Goal: Task Accomplishment & Management: Use online tool/utility

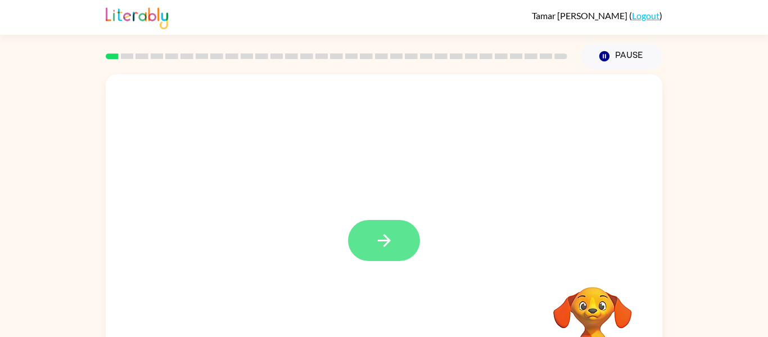
click at [378, 248] on icon "button" at bounding box center [385, 241] width 20 height 20
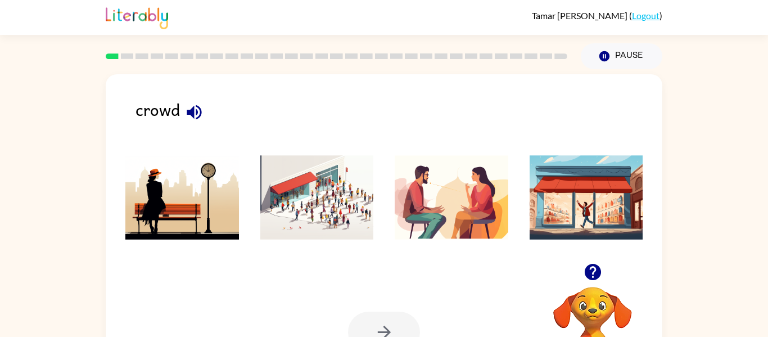
click at [196, 104] on icon "button" at bounding box center [195, 112] width 20 height 20
click at [312, 185] on img at bounding box center [317, 197] width 114 height 84
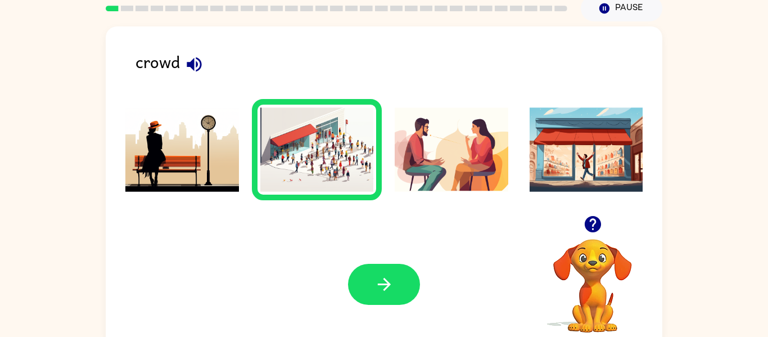
scroll to position [59, 0]
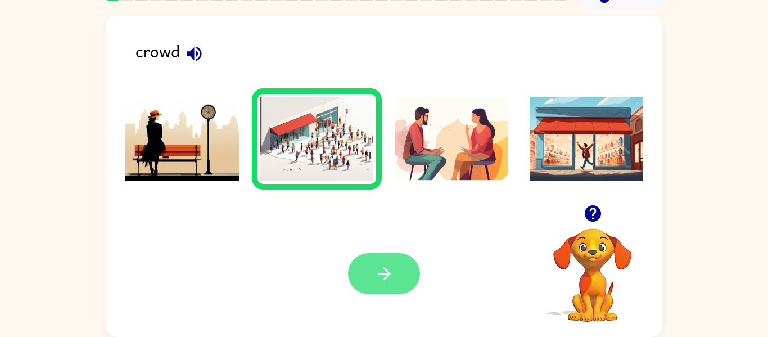
click at [373, 280] on button "button" at bounding box center [384, 273] width 72 height 41
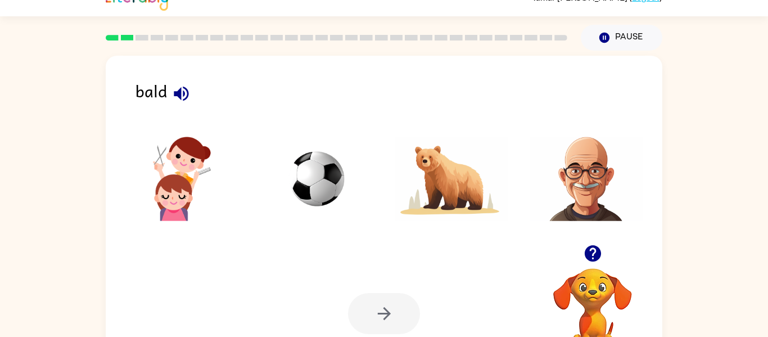
scroll to position [16, 0]
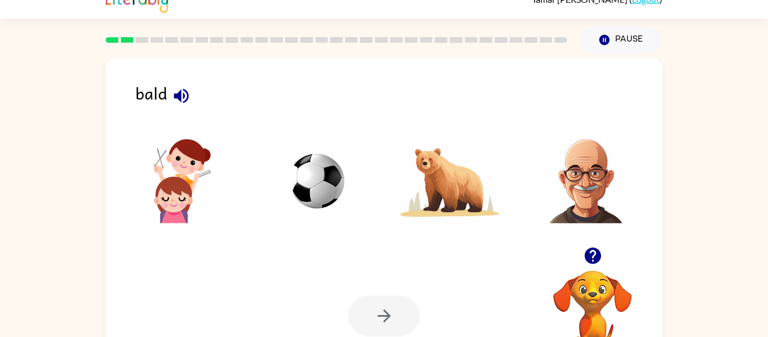
click at [331, 167] on img at bounding box center [317, 181] width 114 height 84
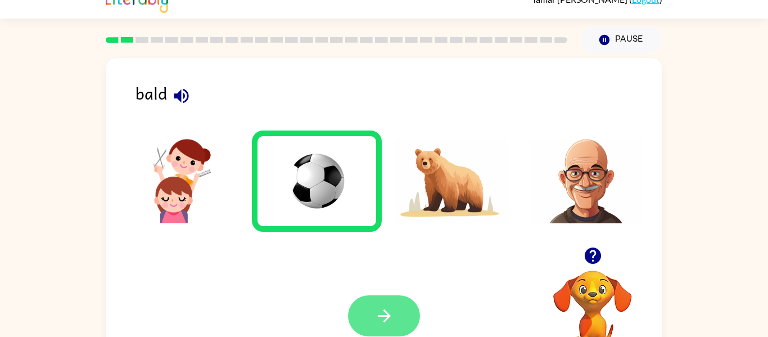
click at [386, 310] on icon "button" at bounding box center [385, 316] width 20 height 20
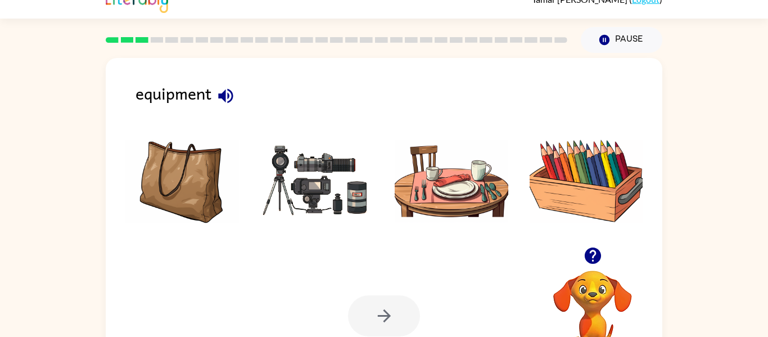
click at [328, 194] on img at bounding box center [317, 181] width 114 height 84
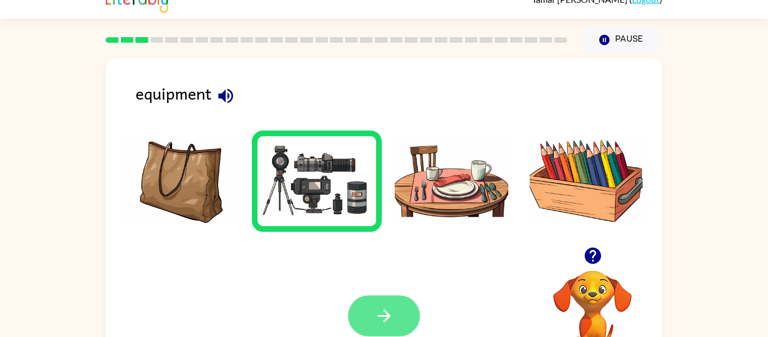
click at [399, 315] on button "button" at bounding box center [384, 315] width 72 height 41
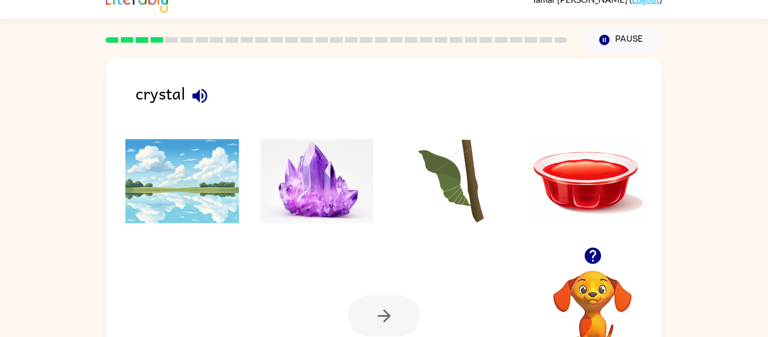
click at [362, 201] on img at bounding box center [317, 181] width 114 height 84
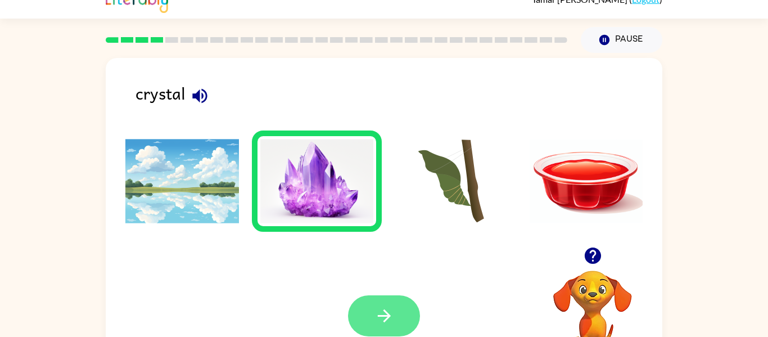
click at [389, 311] on icon "button" at bounding box center [385, 316] width 20 height 20
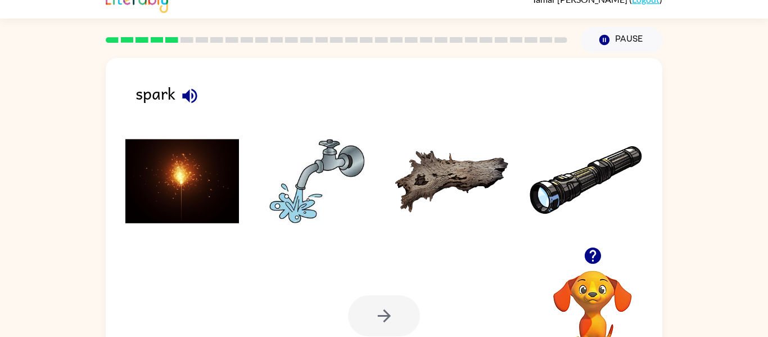
click at [309, 188] on img at bounding box center [317, 181] width 114 height 84
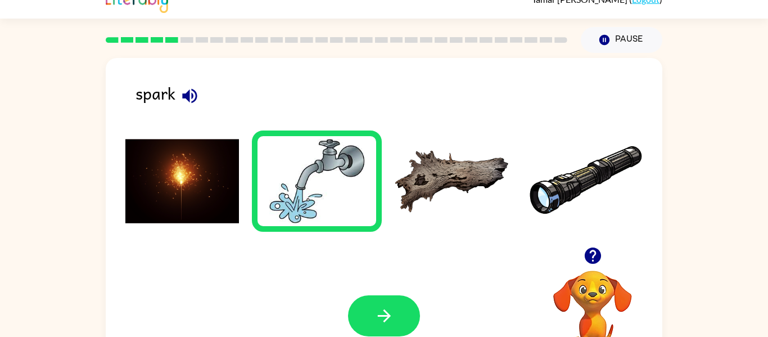
click at [167, 192] on img at bounding box center [182, 181] width 114 height 84
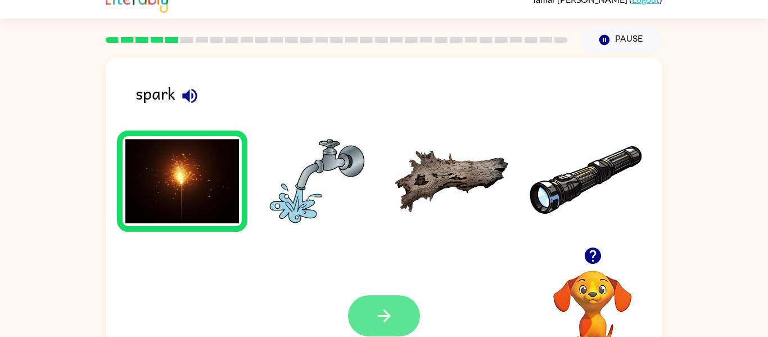
click at [390, 312] on icon "button" at bounding box center [385, 316] width 20 height 20
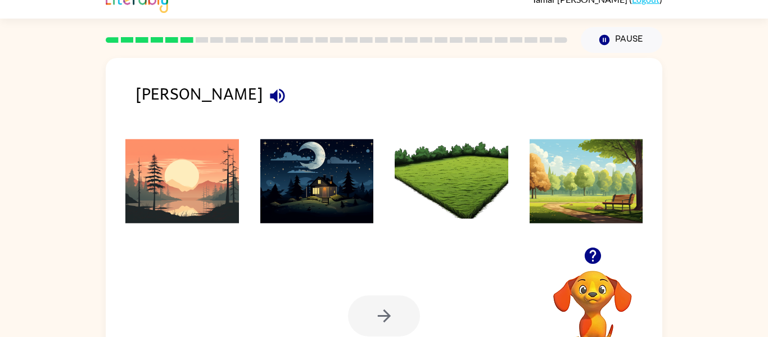
click at [176, 177] on img at bounding box center [182, 181] width 114 height 84
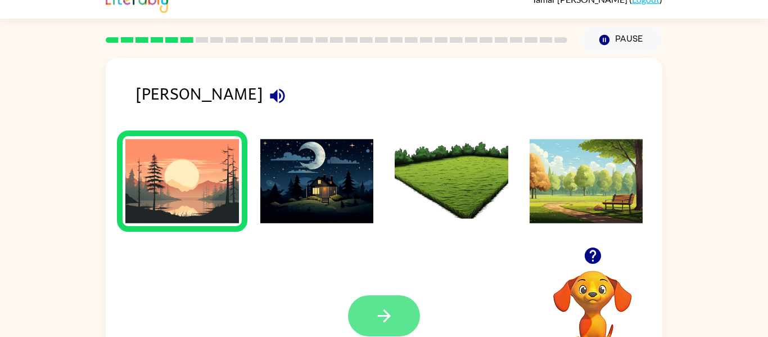
click at [361, 319] on button "button" at bounding box center [384, 315] width 72 height 41
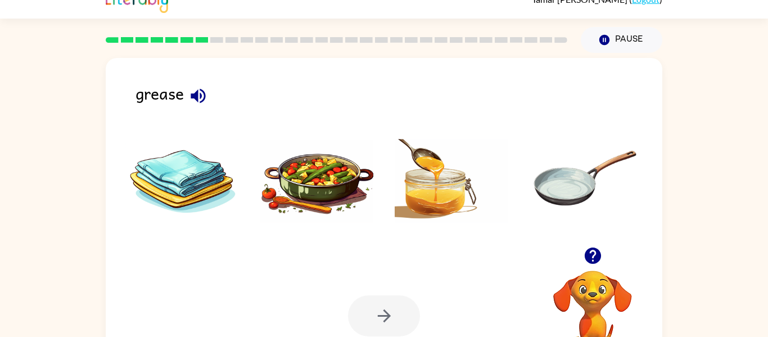
click at [311, 194] on img at bounding box center [317, 181] width 114 height 84
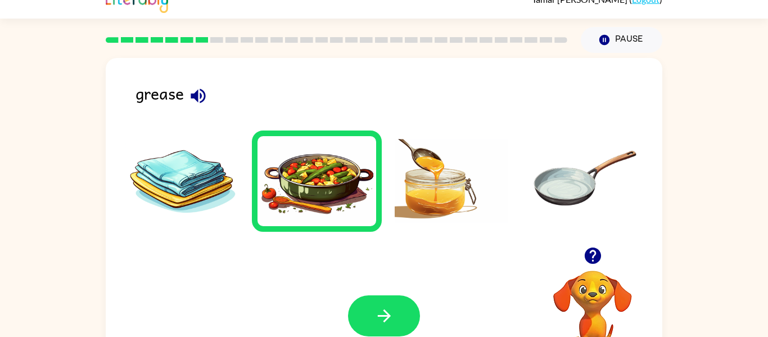
click at [389, 278] on div "Your browser must support playing .mp4 files to use Literably. Please try using…" at bounding box center [384, 316] width 557 height 127
click at [378, 307] on icon "button" at bounding box center [385, 316] width 20 height 20
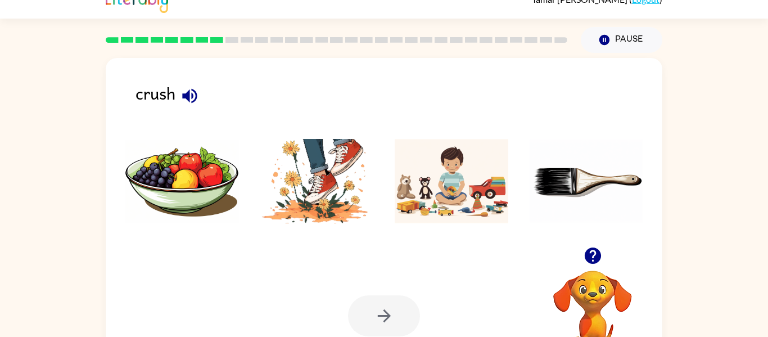
click at [306, 173] on img at bounding box center [317, 181] width 114 height 84
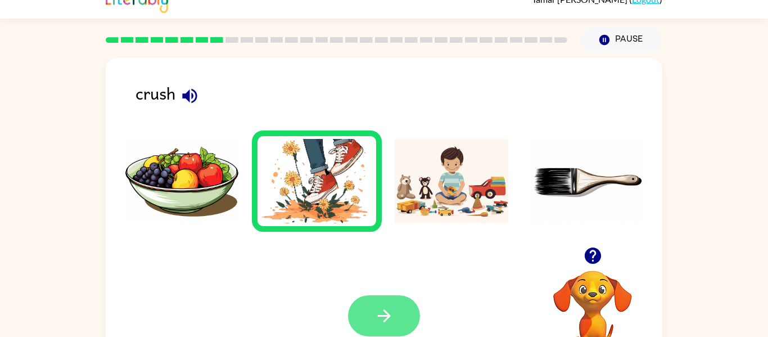
click at [398, 309] on button "button" at bounding box center [384, 315] width 72 height 41
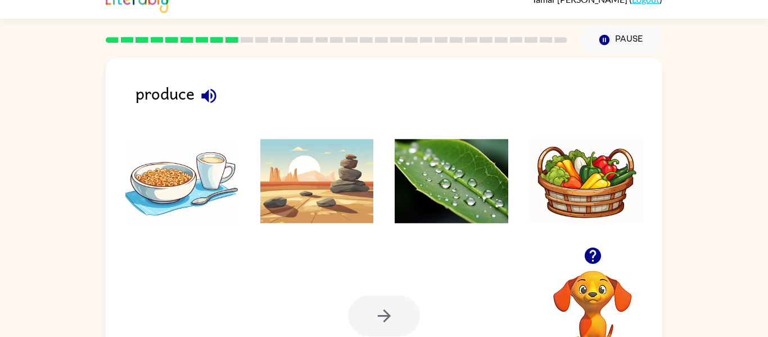
click at [168, 173] on img at bounding box center [182, 181] width 114 height 84
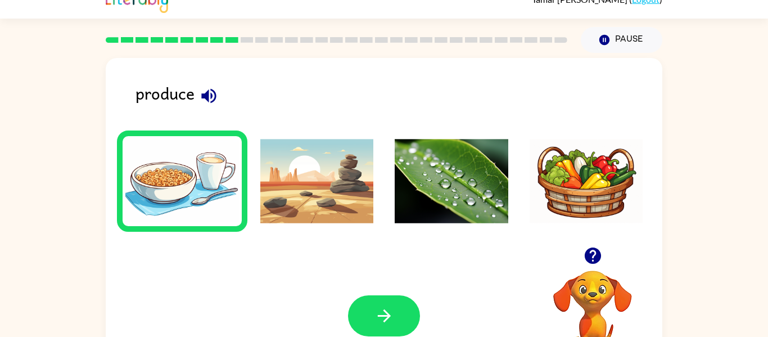
click at [446, 157] on img at bounding box center [452, 181] width 114 height 84
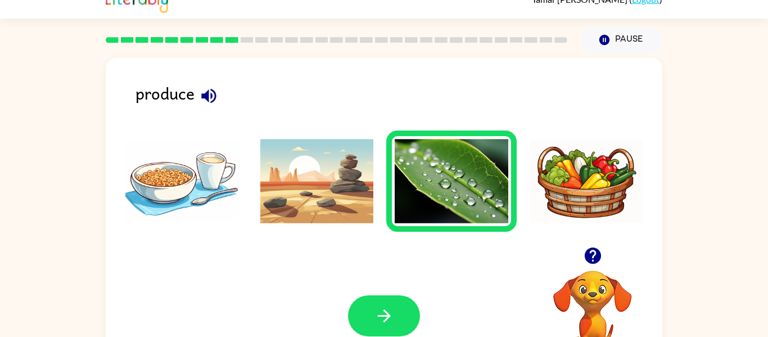
scroll to position [0, 0]
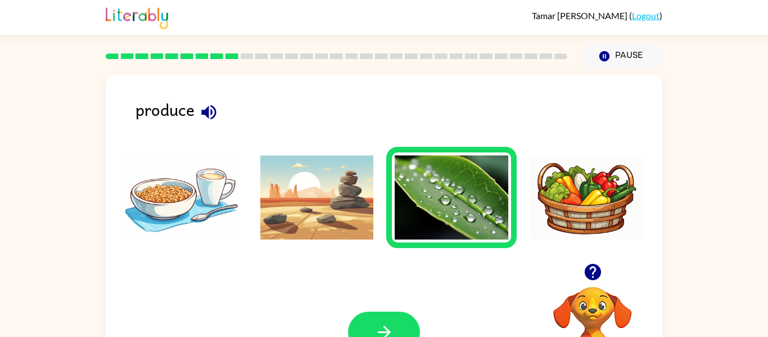
click at [187, 206] on img at bounding box center [182, 197] width 114 height 84
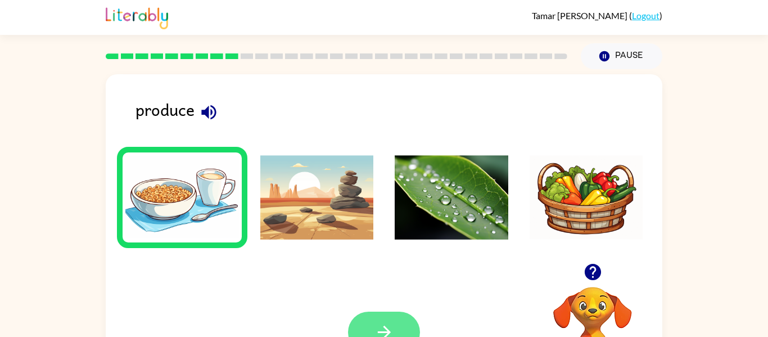
click at [382, 312] on button "button" at bounding box center [384, 332] width 72 height 41
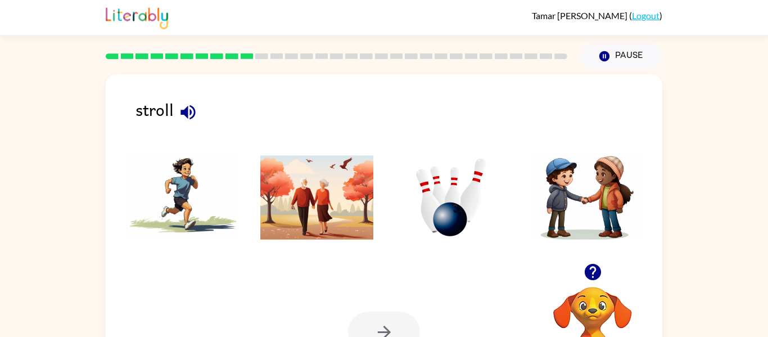
click at [177, 192] on img at bounding box center [182, 197] width 114 height 84
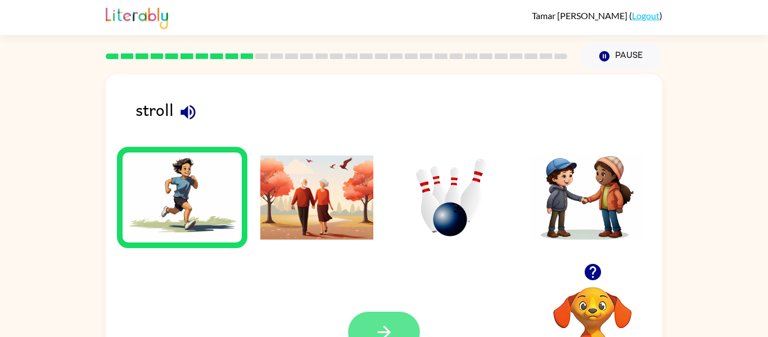
click at [365, 320] on button "button" at bounding box center [384, 332] width 72 height 41
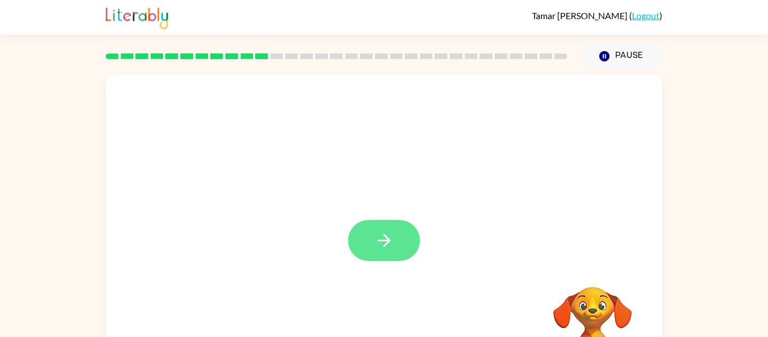
click at [372, 237] on button "button" at bounding box center [384, 240] width 72 height 41
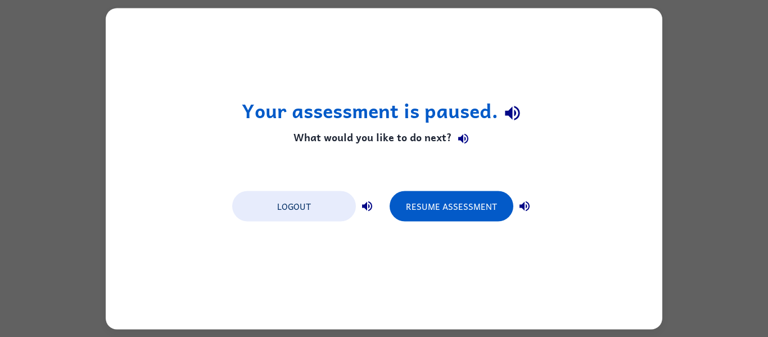
click at [719, 231] on div "Your assessment is paused. What would you like to do next? Logout Resume Assess…" at bounding box center [384, 168] width 768 height 337
click at [306, 212] on button "Logout" at bounding box center [294, 206] width 124 height 30
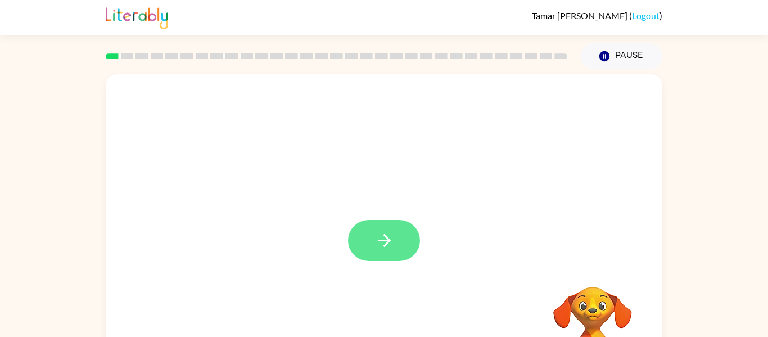
click at [392, 228] on button "button" at bounding box center [384, 240] width 72 height 41
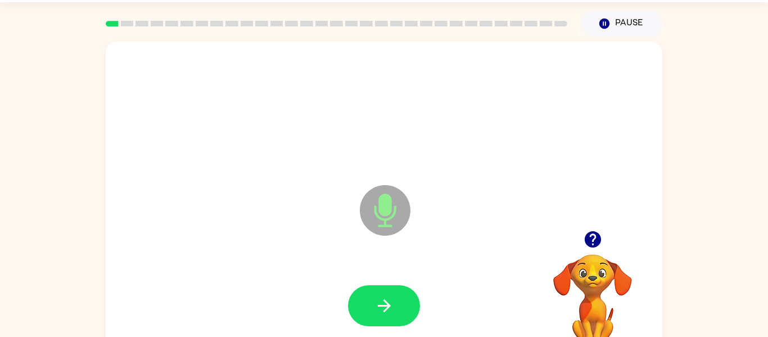
scroll to position [59, 0]
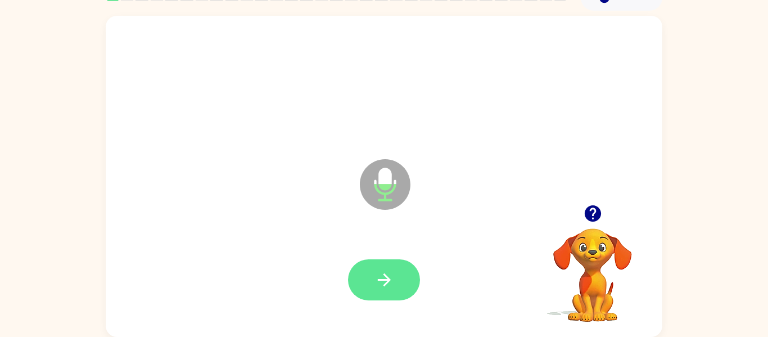
click at [371, 271] on button "button" at bounding box center [384, 279] width 72 height 41
click at [388, 287] on icon "button" at bounding box center [385, 280] width 20 height 20
click at [386, 269] on button "button" at bounding box center [384, 279] width 72 height 41
click at [390, 289] on icon "button" at bounding box center [385, 280] width 20 height 20
click at [401, 280] on button "button" at bounding box center [384, 279] width 72 height 41
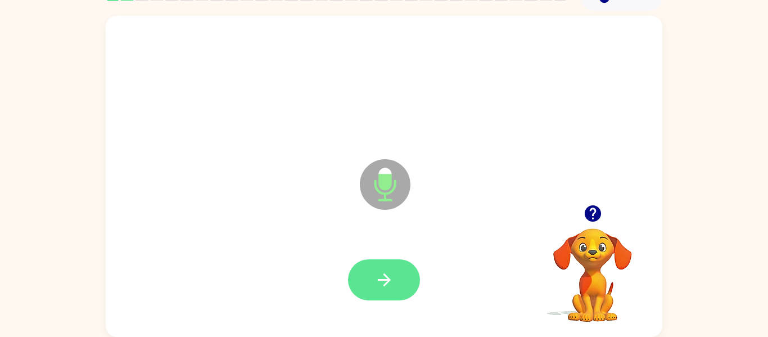
click at [403, 278] on button "button" at bounding box center [384, 279] width 72 height 41
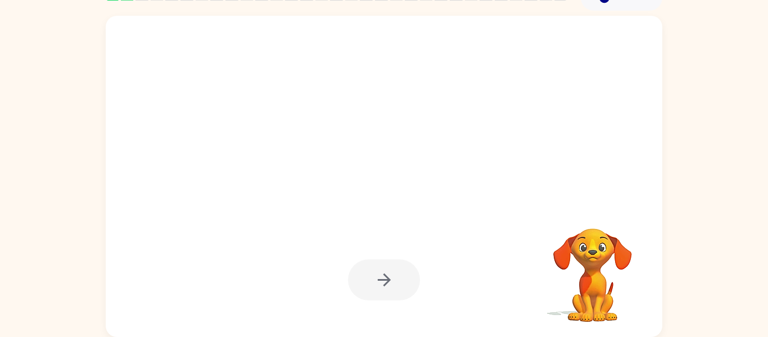
click at [410, 289] on div at bounding box center [384, 279] width 72 height 41
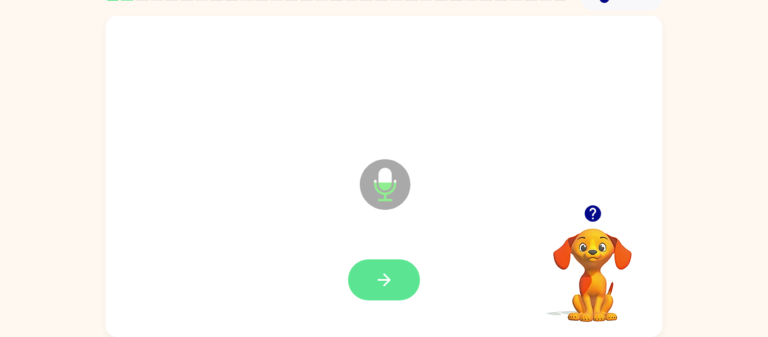
click at [397, 277] on button "button" at bounding box center [384, 279] width 72 height 41
click at [363, 270] on button "button" at bounding box center [384, 279] width 72 height 41
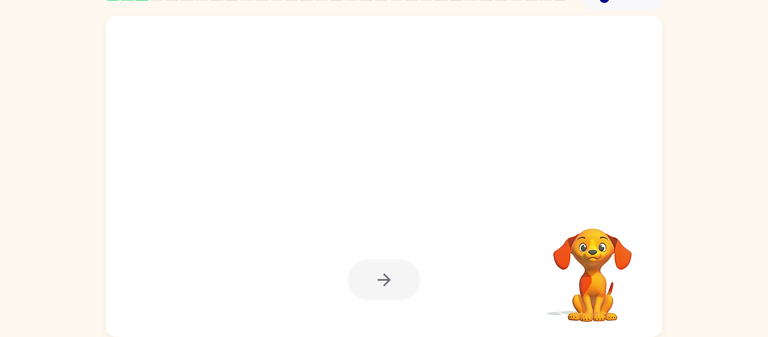
click at [397, 288] on div at bounding box center [384, 279] width 72 height 41
click at [370, 274] on div at bounding box center [384, 279] width 72 height 41
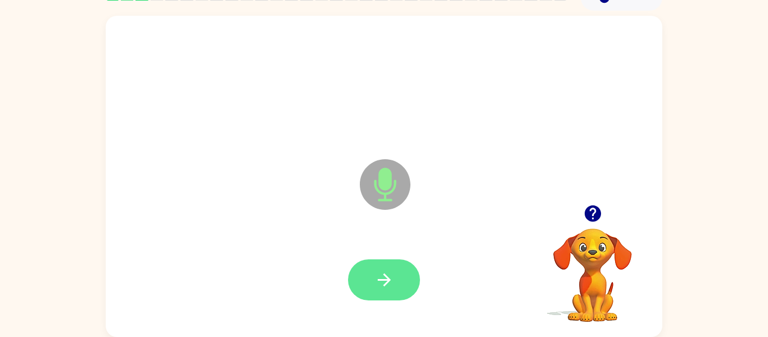
click at [385, 268] on button "button" at bounding box center [384, 279] width 72 height 41
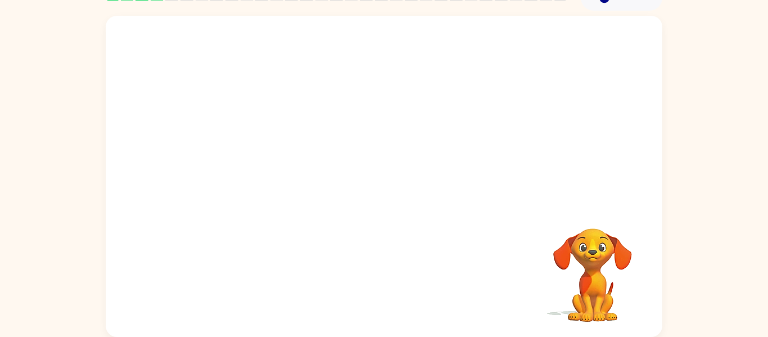
click at [357, 265] on div at bounding box center [384, 280] width 534 height 92
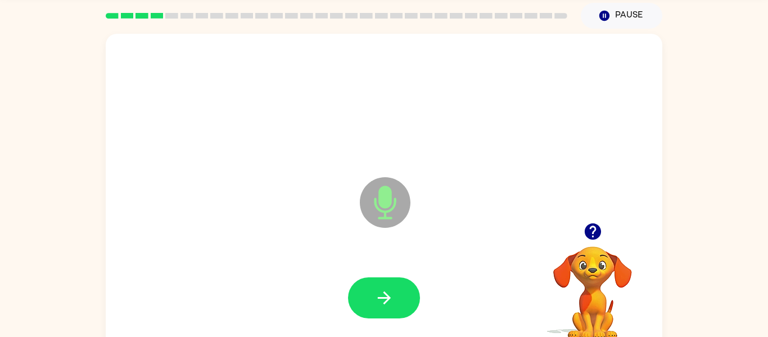
scroll to position [47, 0]
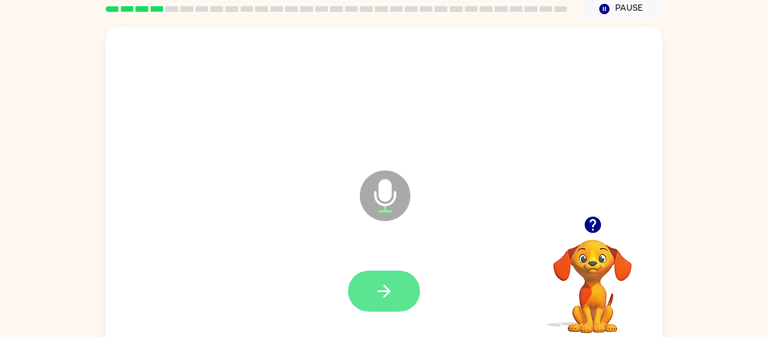
click at [394, 277] on button "button" at bounding box center [384, 291] width 72 height 41
click at [375, 285] on icon "button" at bounding box center [385, 291] width 20 height 20
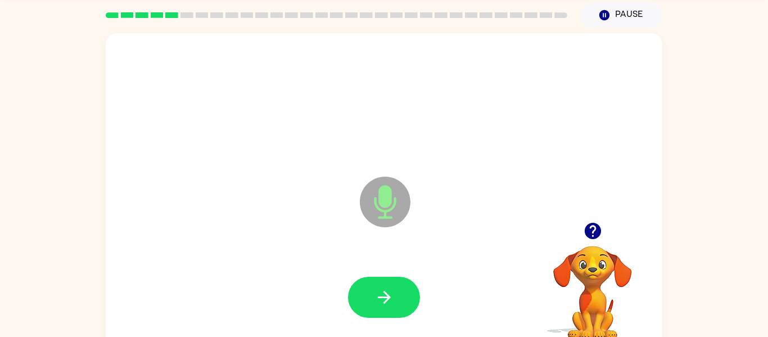
scroll to position [47, 0]
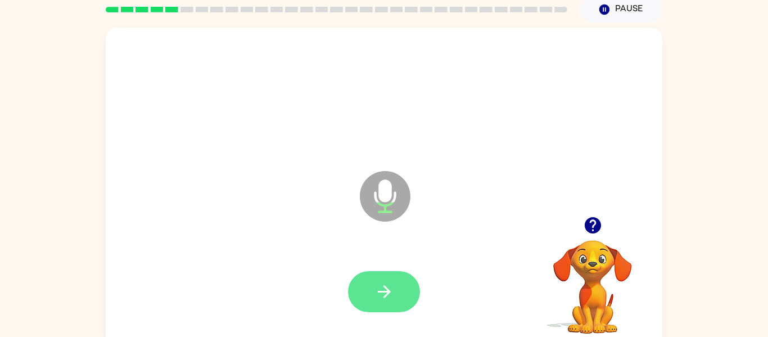
click at [407, 289] on button "button" at bounding box center [384, 291] width 72 height 41
